Goal: Check status

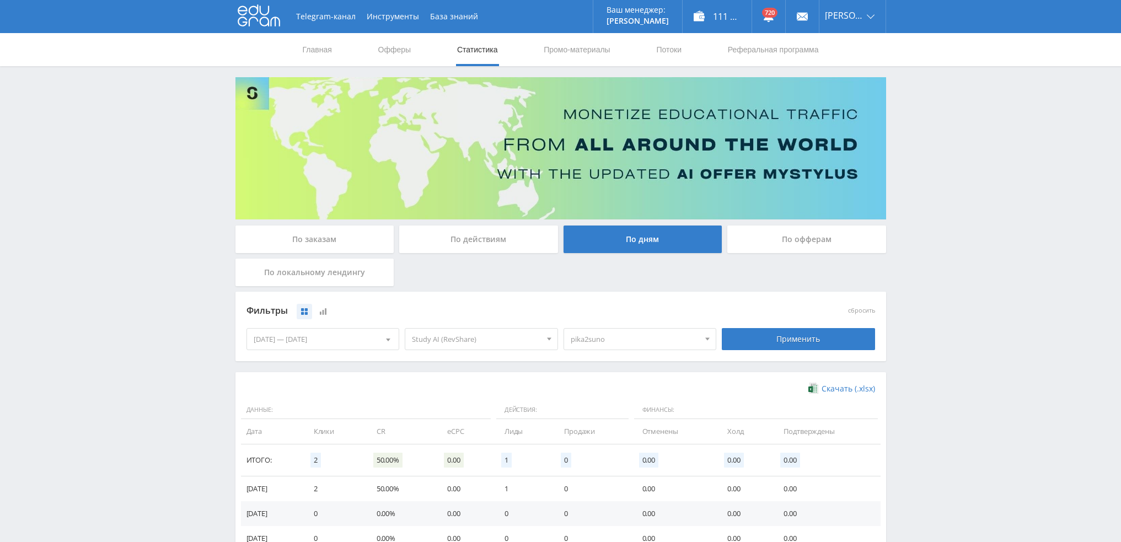
scroll to position [179, 0]
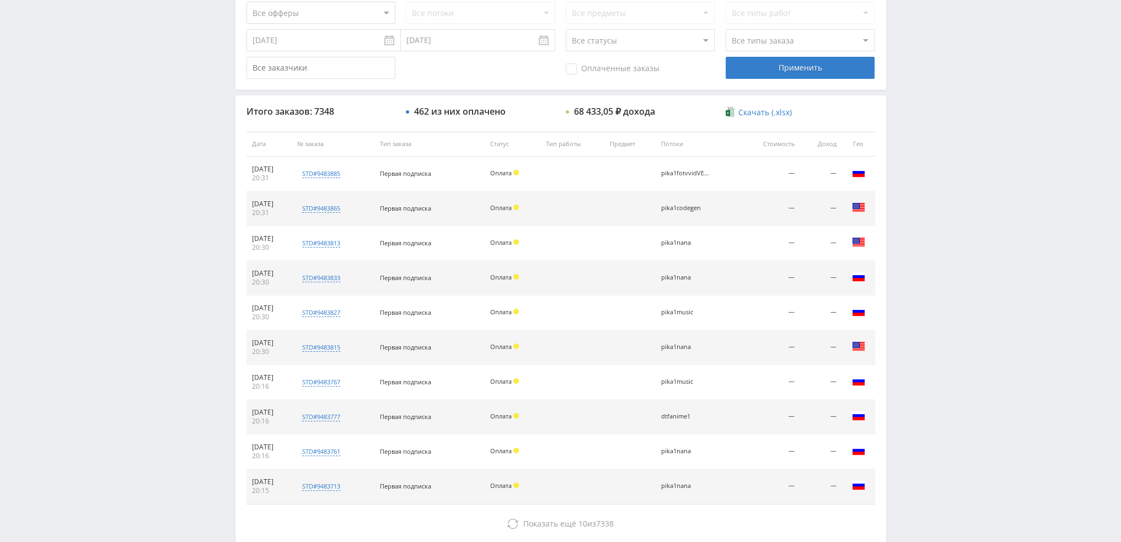
scroll to position [382, 0]
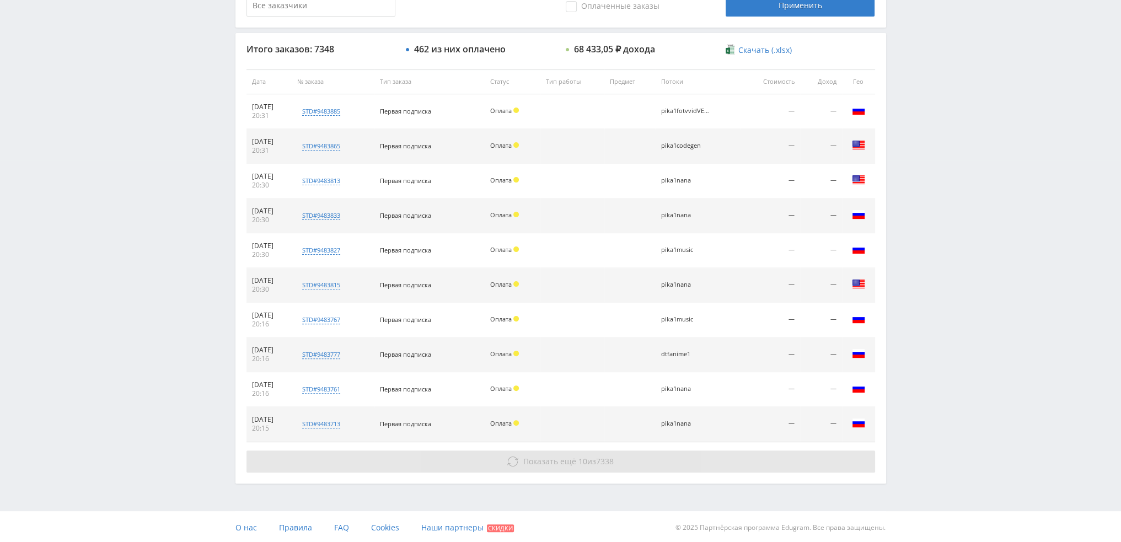
click at [588, 463] on span "Показать ещё 10 из 7338" at bounding box center [568, 461] width 90 height 10
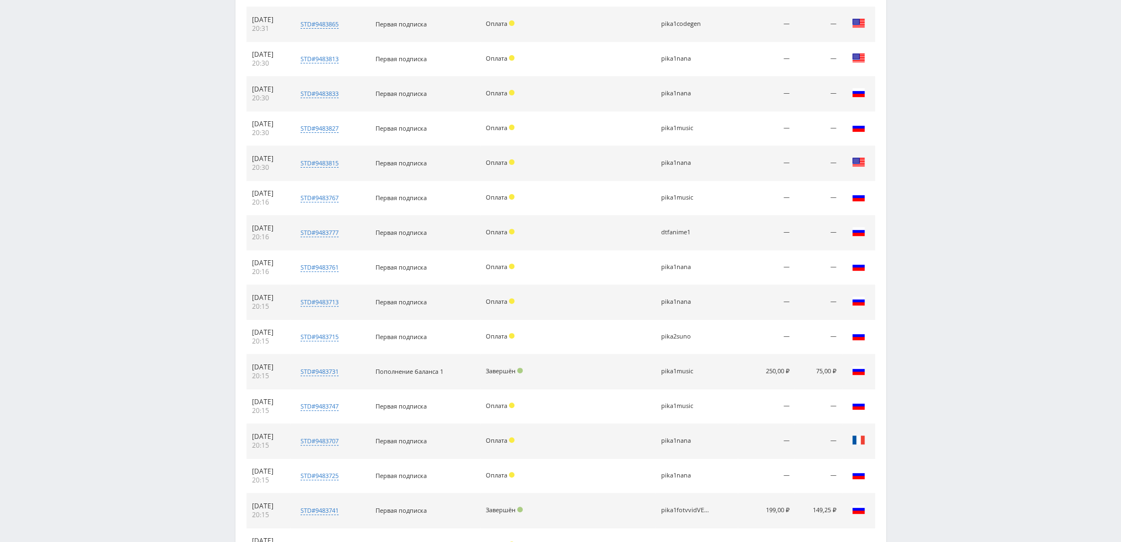
scroll to position [657, 0]
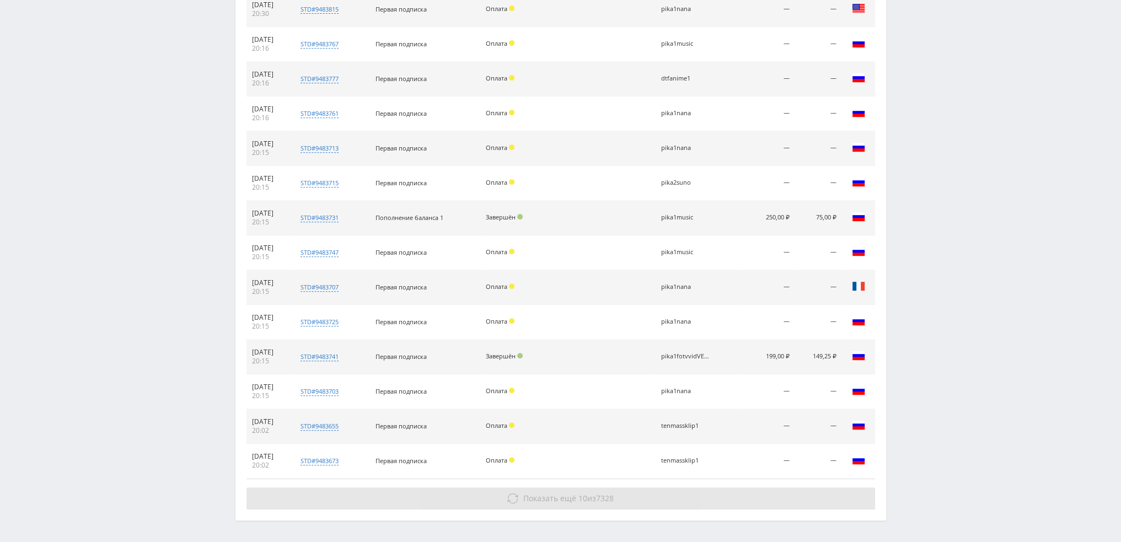
click at [546, 496] on span "Показать ещё" at bounding box center [549, 498] width 53 height 10
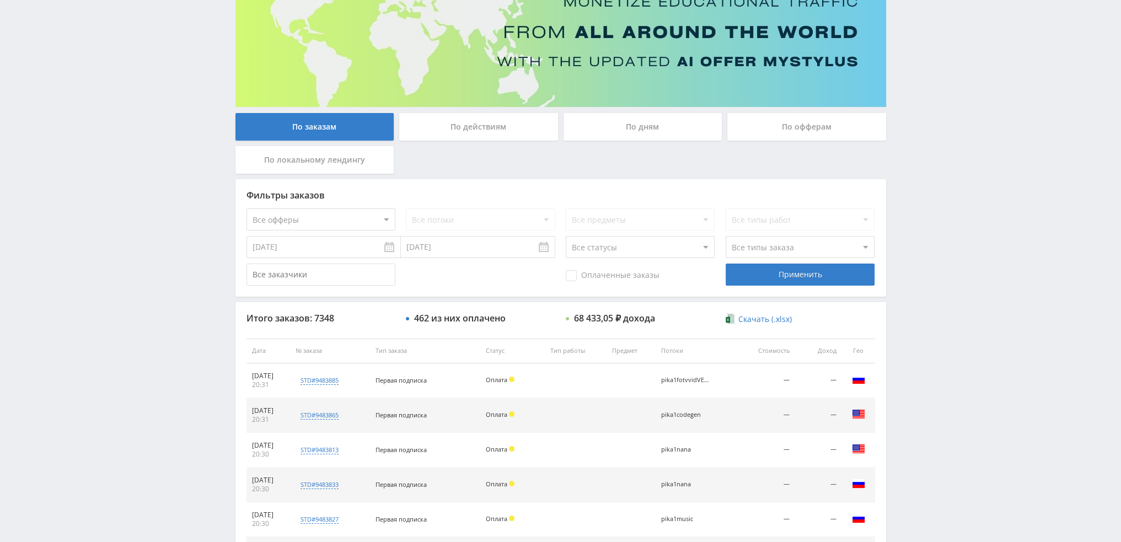
scroll to position [0, 0]
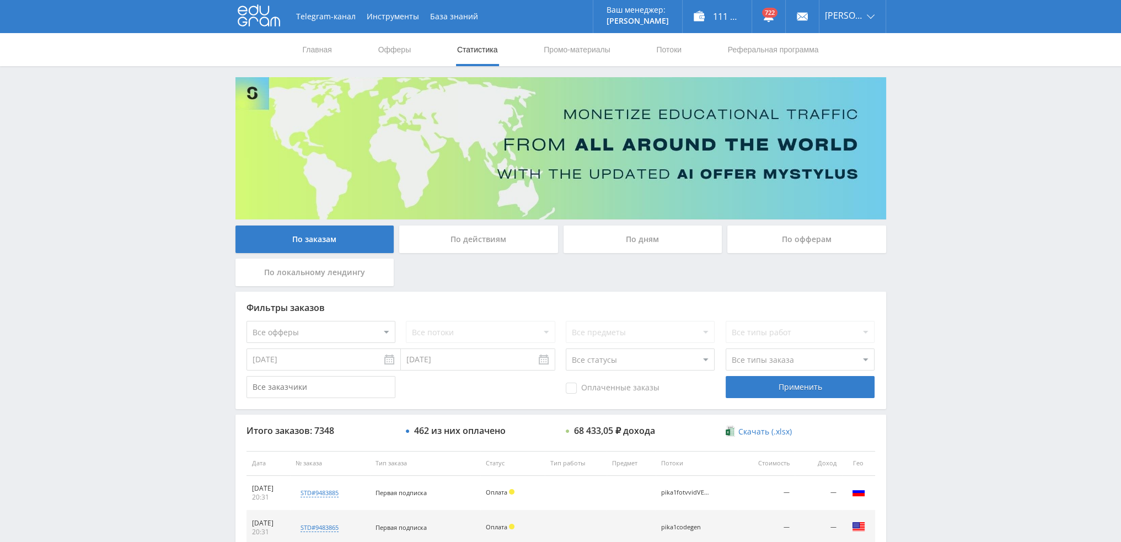
click at [608, 249] on div "По дням" at bounding box center [642, 240] width 159 height 28
click at [0, 0] on input "По дням" at bounding box center [0, 0] width 0 height 0
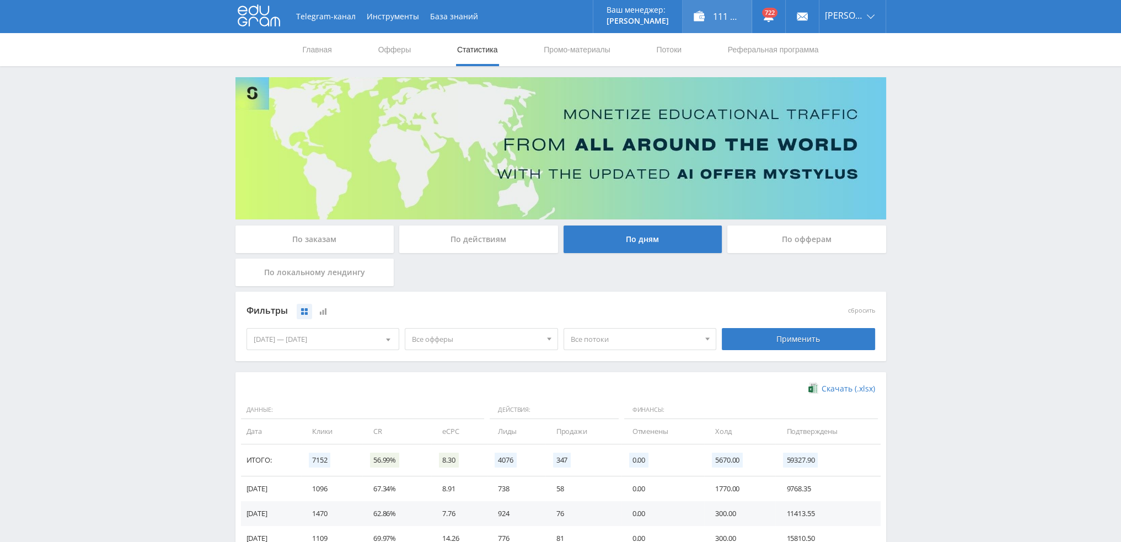
click at [733, 18] on div "111 386,00 ₽" at bounding box center [717, 16] width 69 height 33
